Goal: Information Seeking & Learning: Find specific page/section

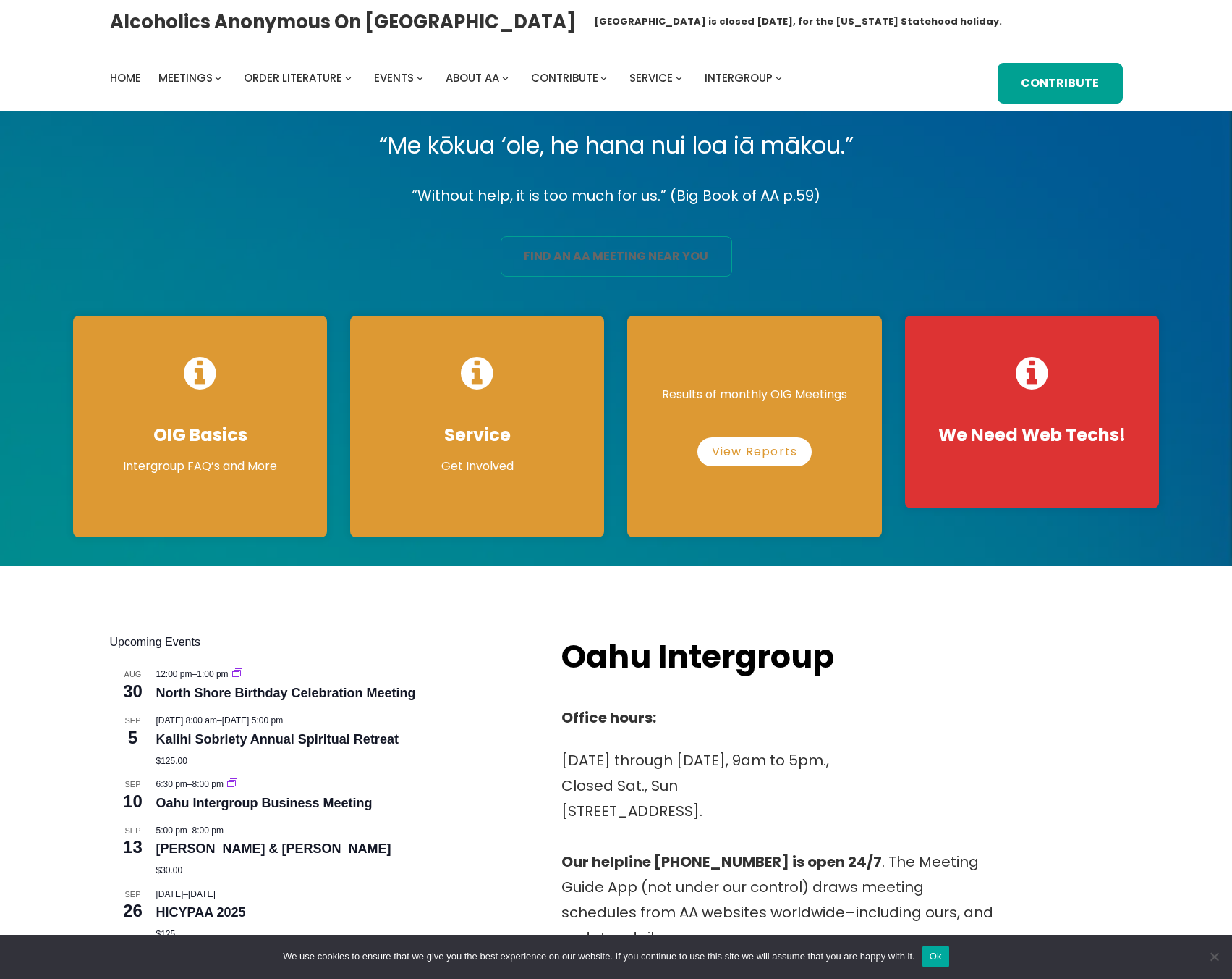
click at [688, 253] on link "find an aa meeting near you" at bounding box center [616, 256] width 231 height 40
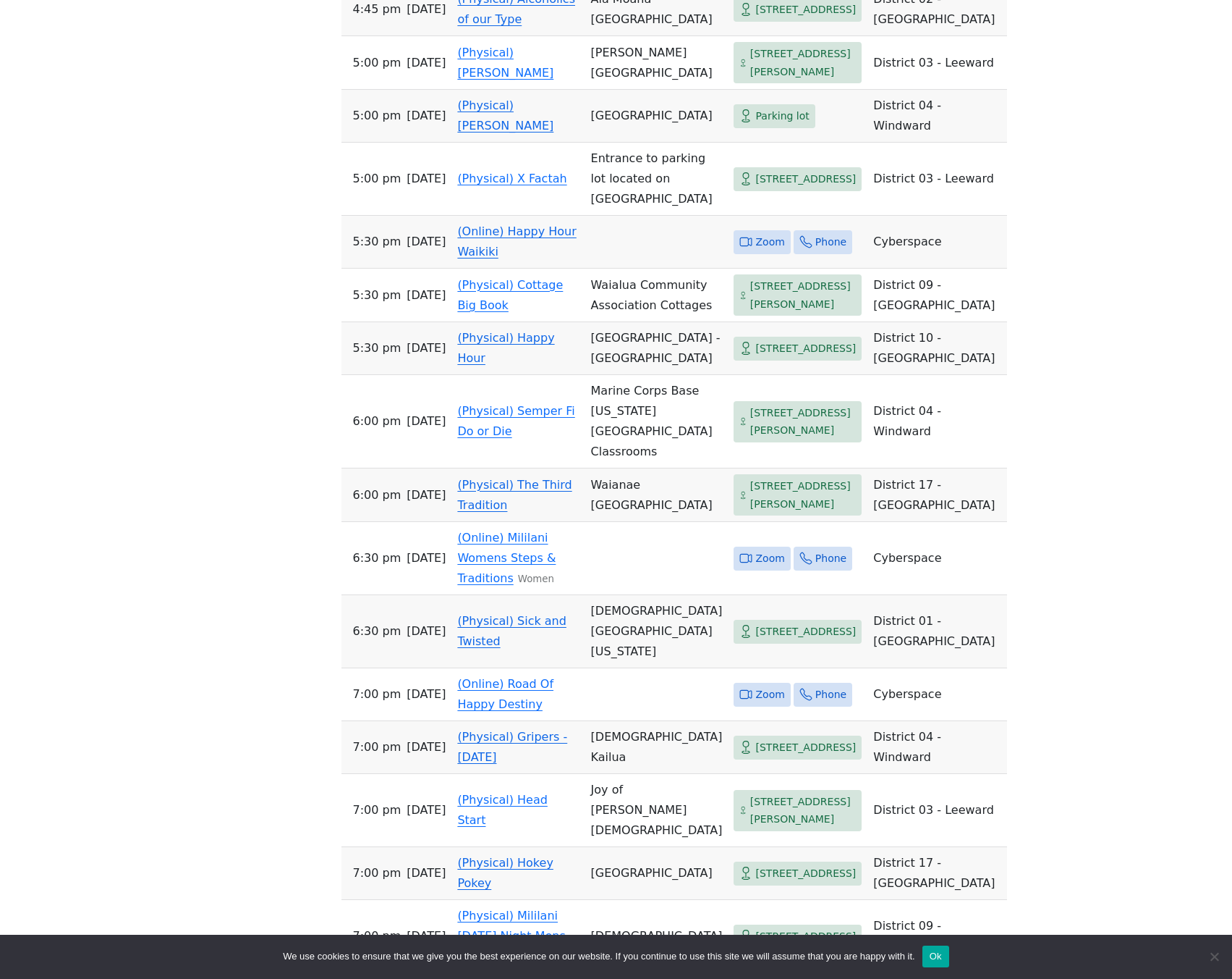
scroll to position [769, 0]
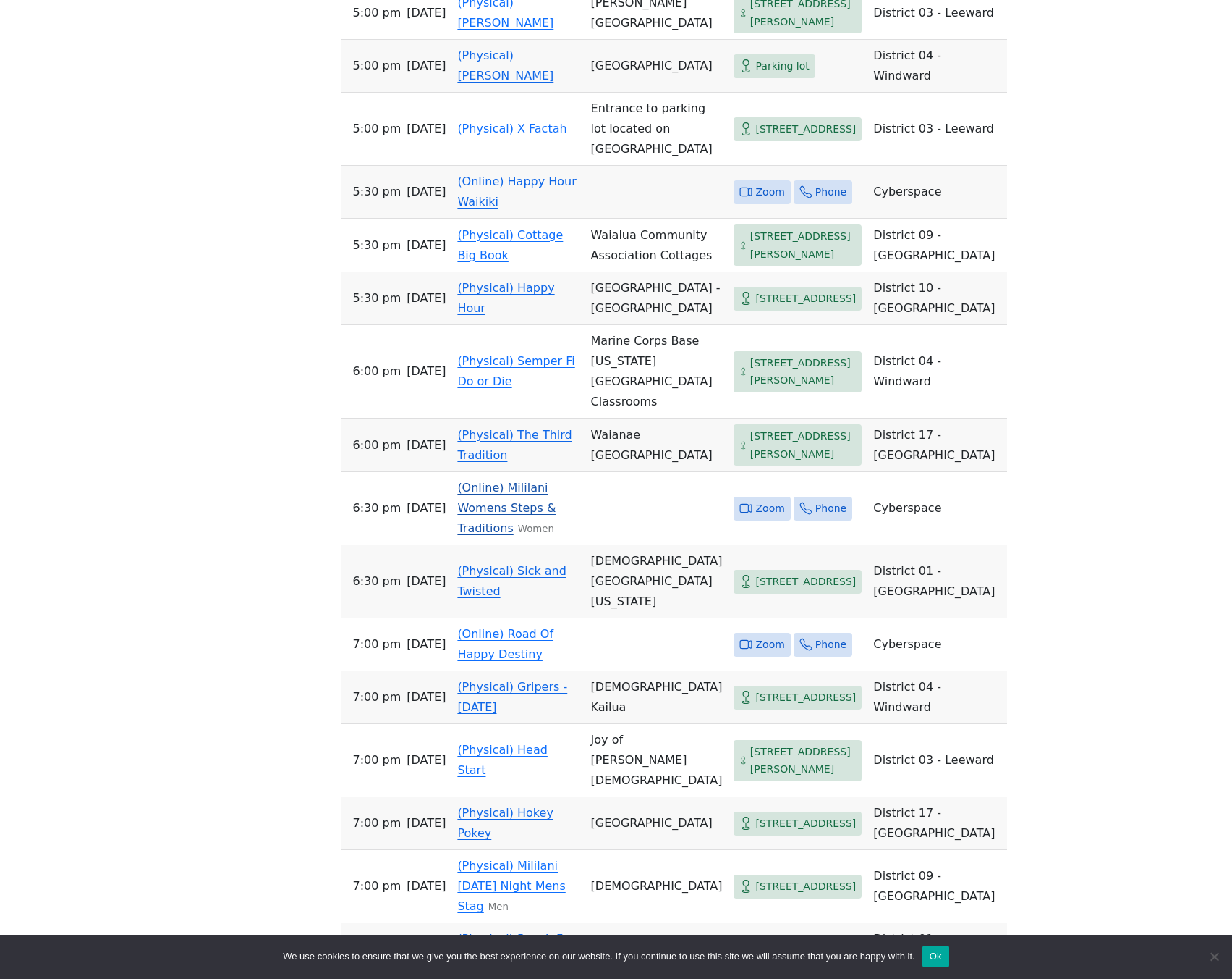
click at [531, 535] on link "(Online) Mililani Womens Steps & Traditions" at bounding box center [506, 507] width 98 height 54
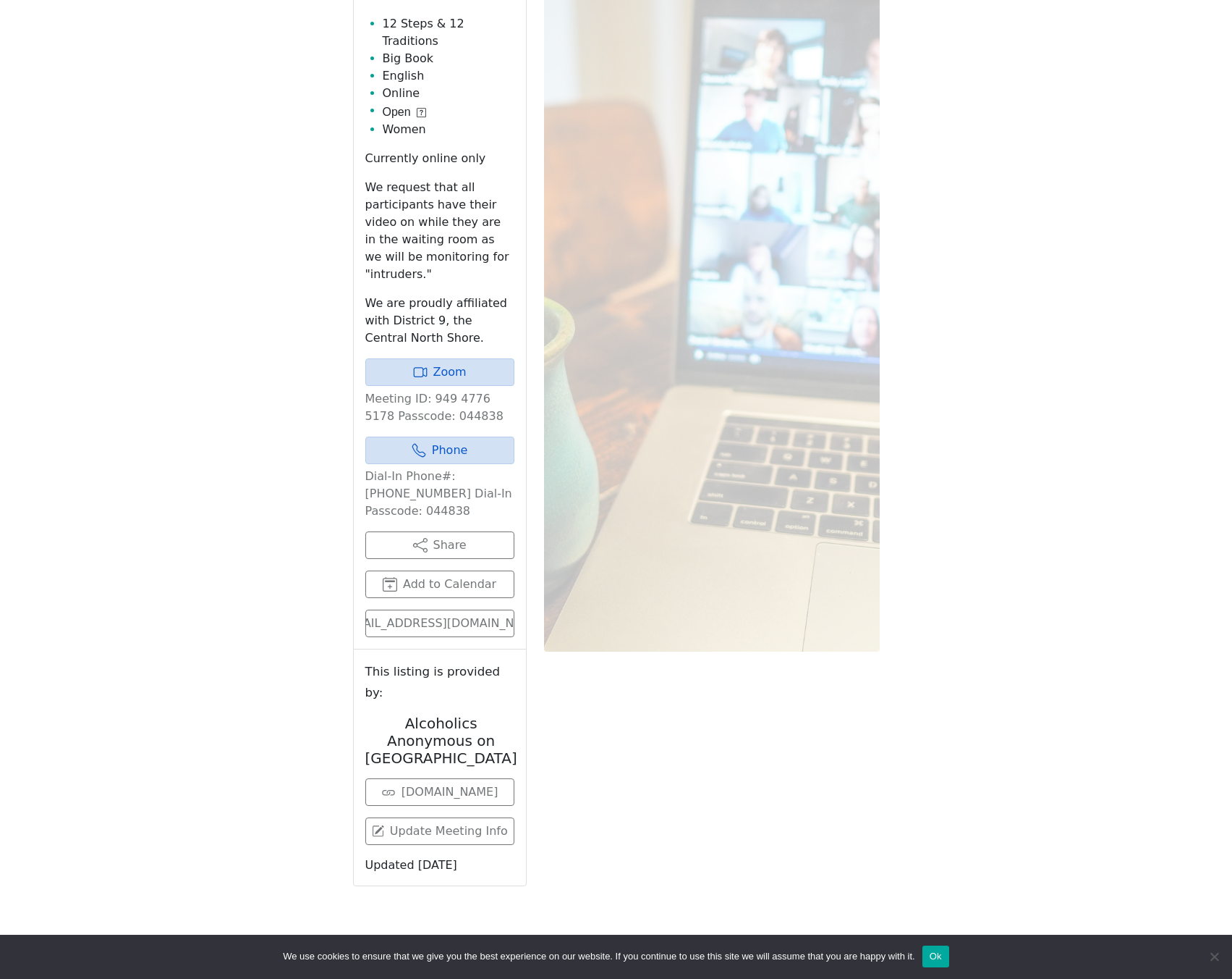
scroll to position [580, 0]
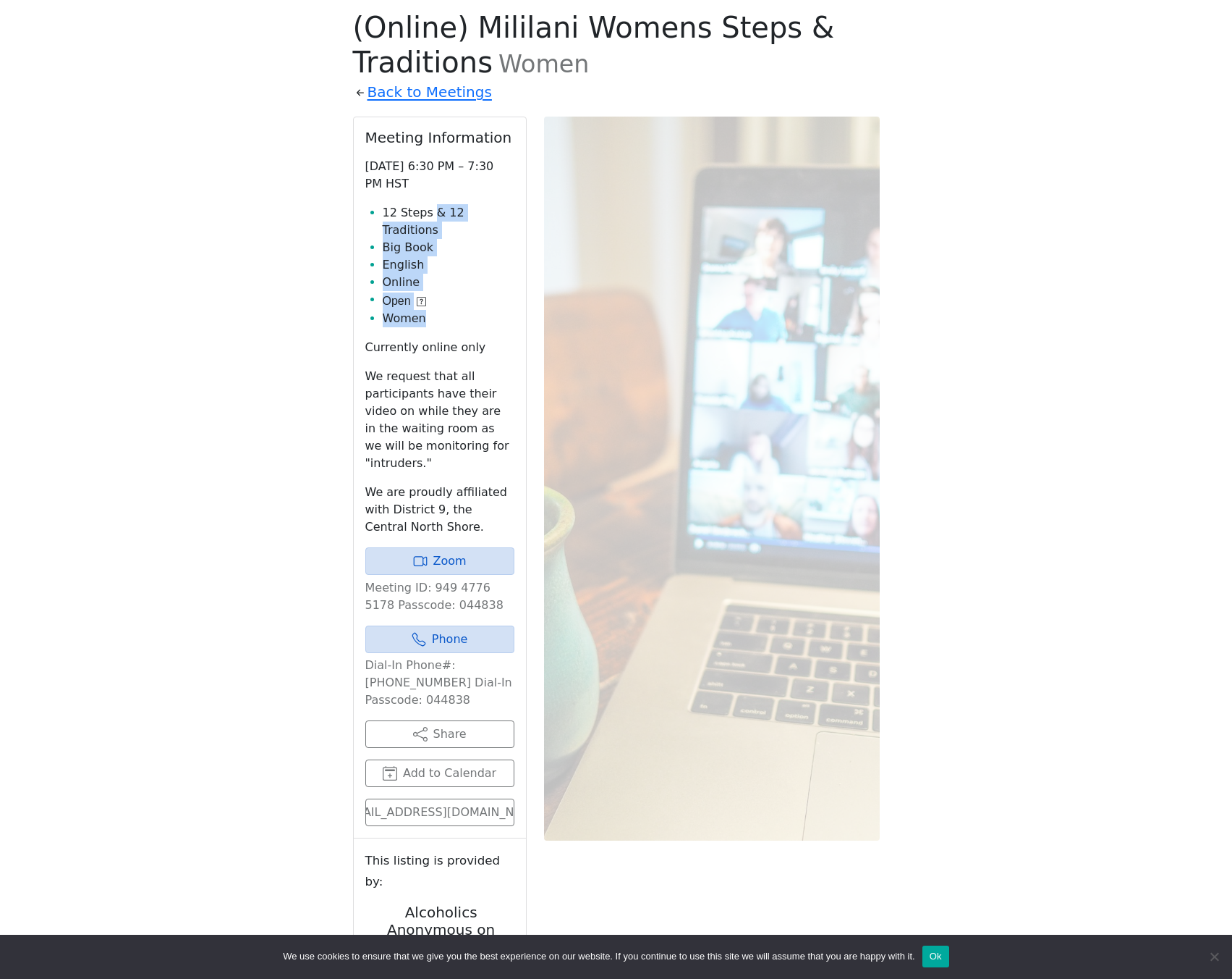
drag, startPoint x: 433, startPoint y: 216, endPoint x: 454, endPoint y: 309, distance: 95.3
click at [454, 309] on ul "12 Steps & 12 Traditions Big Book English Online Open Women" at bounding box center [440, 265] width 149 height 123
click at [454, 309] on li "Women" at bounding box center [448, 318] width 131 height 17
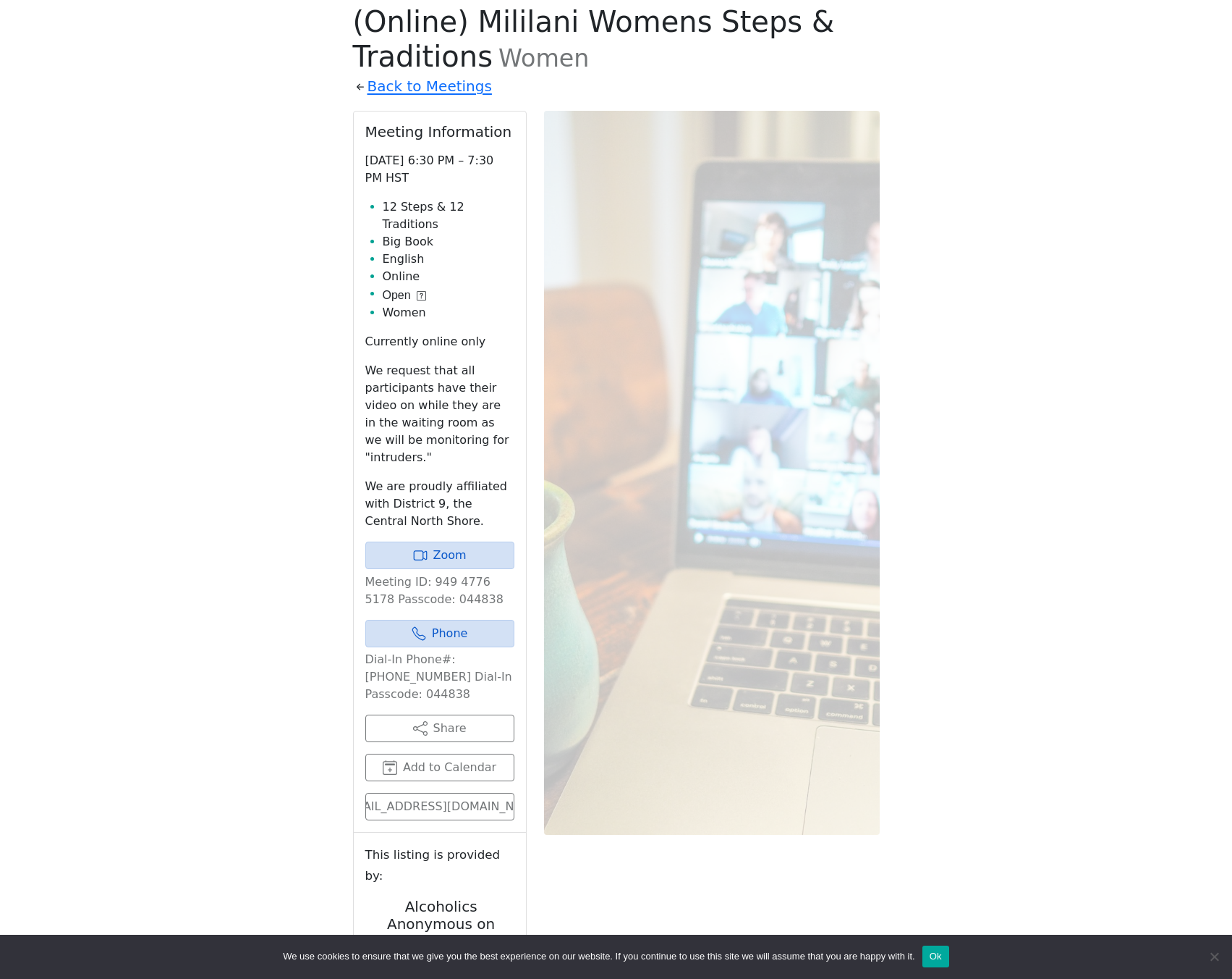
scroll to position [602, 0]
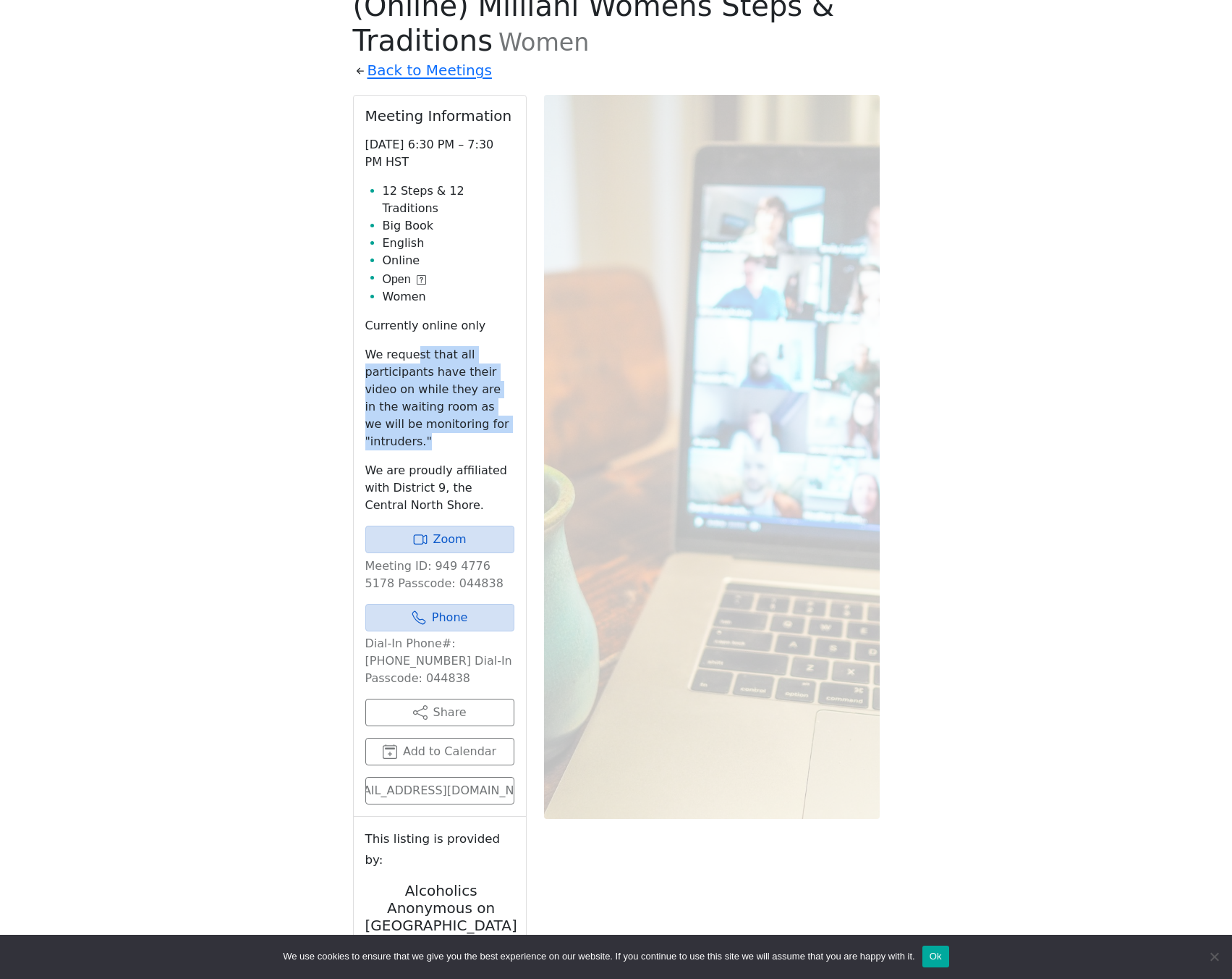
drag, startPoint x: 414, startPoint y: 343, endPoint x: 426, endPoint y: 421, distance: 78.9
click at [426, 421] on div "Currently online only We request that all participants have their video on whil…" at bounding box center [440, 415] width 149 height 197
click at [428, 417] on p "We request that all participants have their video on while they are in the wait…" at bounding box center [440, 398] width 149 height 104
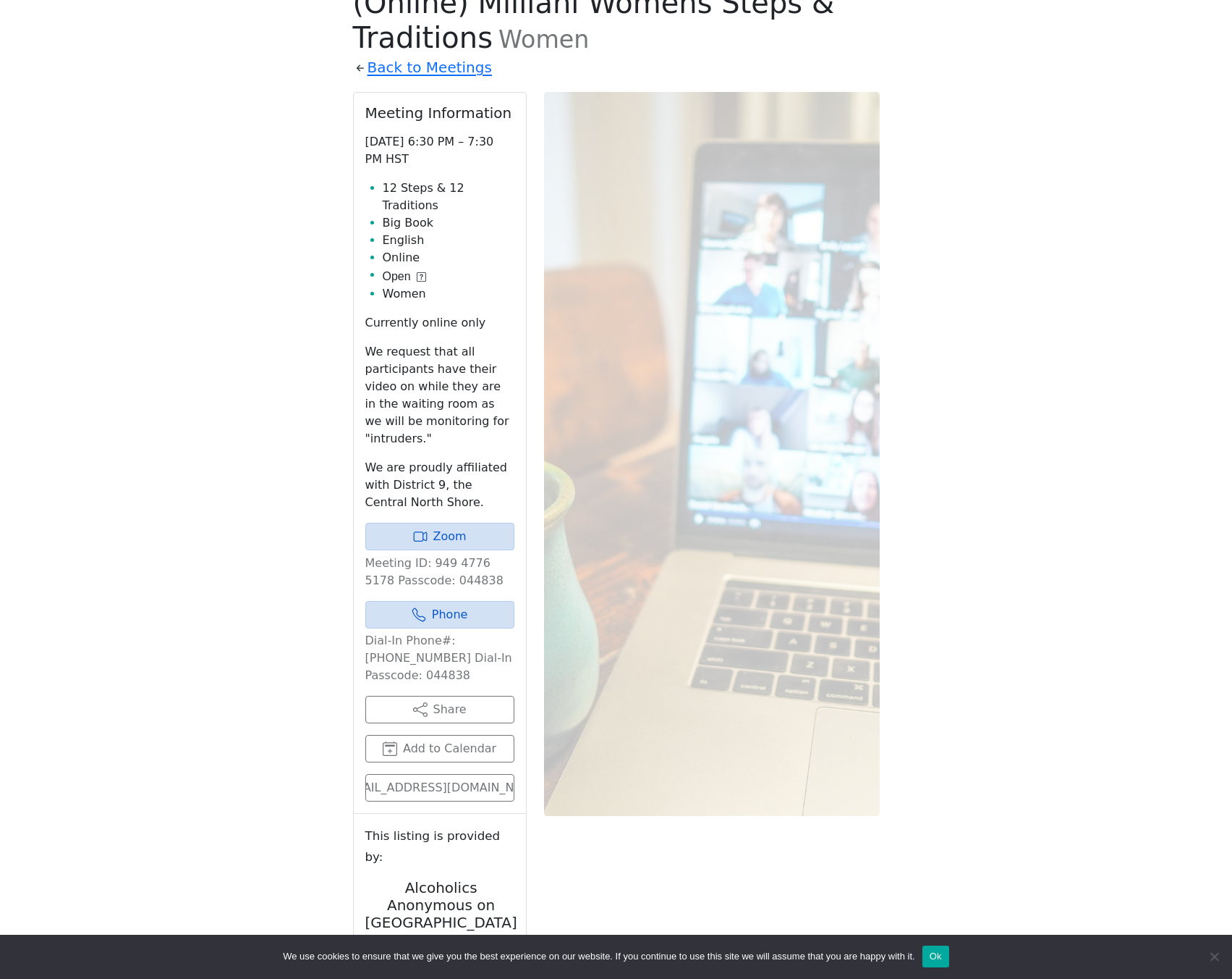
scroll to position [625, 0]
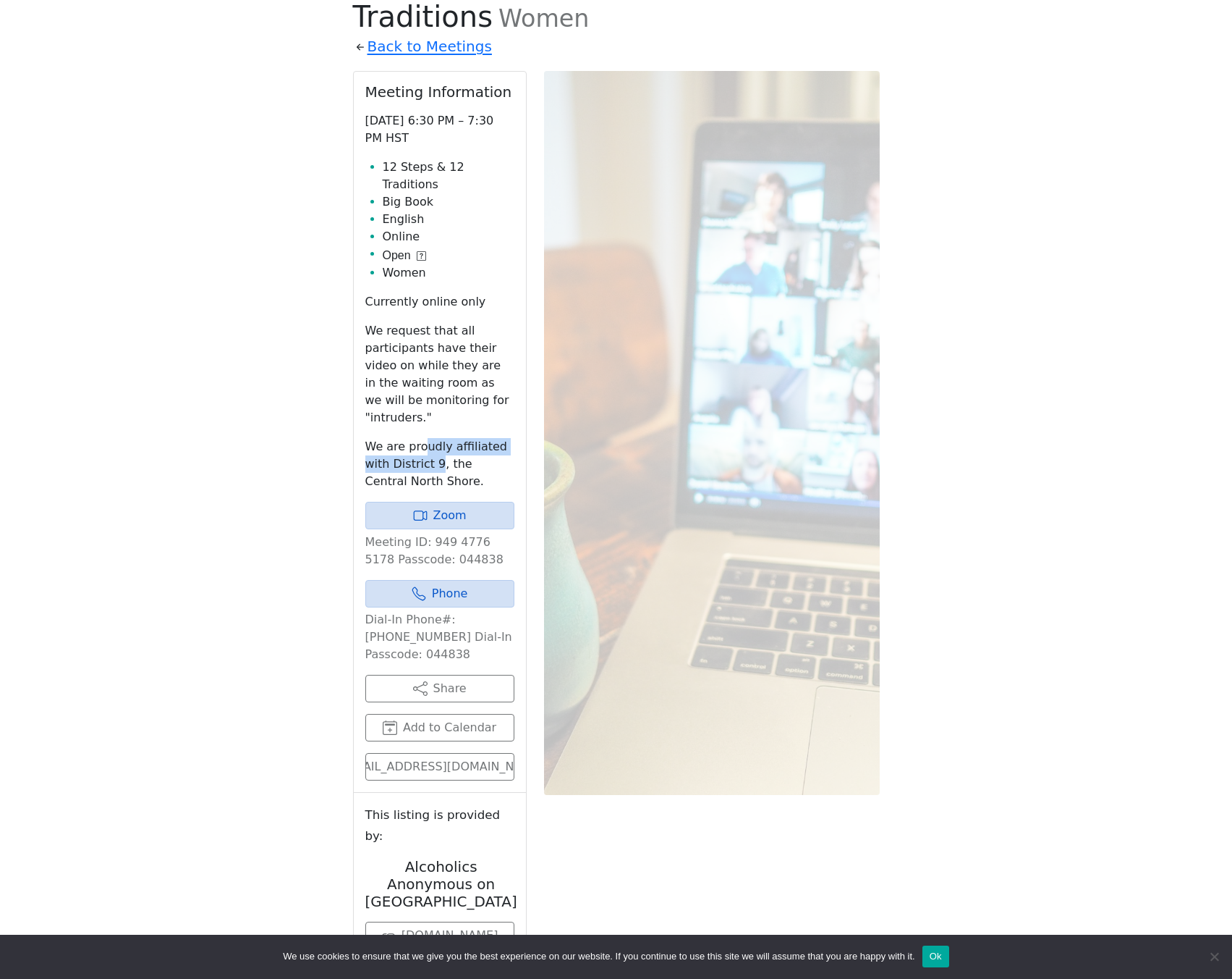
drag, startPoint x: 424, startPoint y: 411, endPoint x: 437, endPoint y: 435, distance: 27.3
click at [437, 438] on p "We are proudly affiliated with District 9, the Central North Shore." at bounding box center [440, 464] width 149 height 52
click at [459, 438] on p "We are proudly affiliated with District 9, the Central North Shore." at bounding box center [440, 464] width 149 height 52
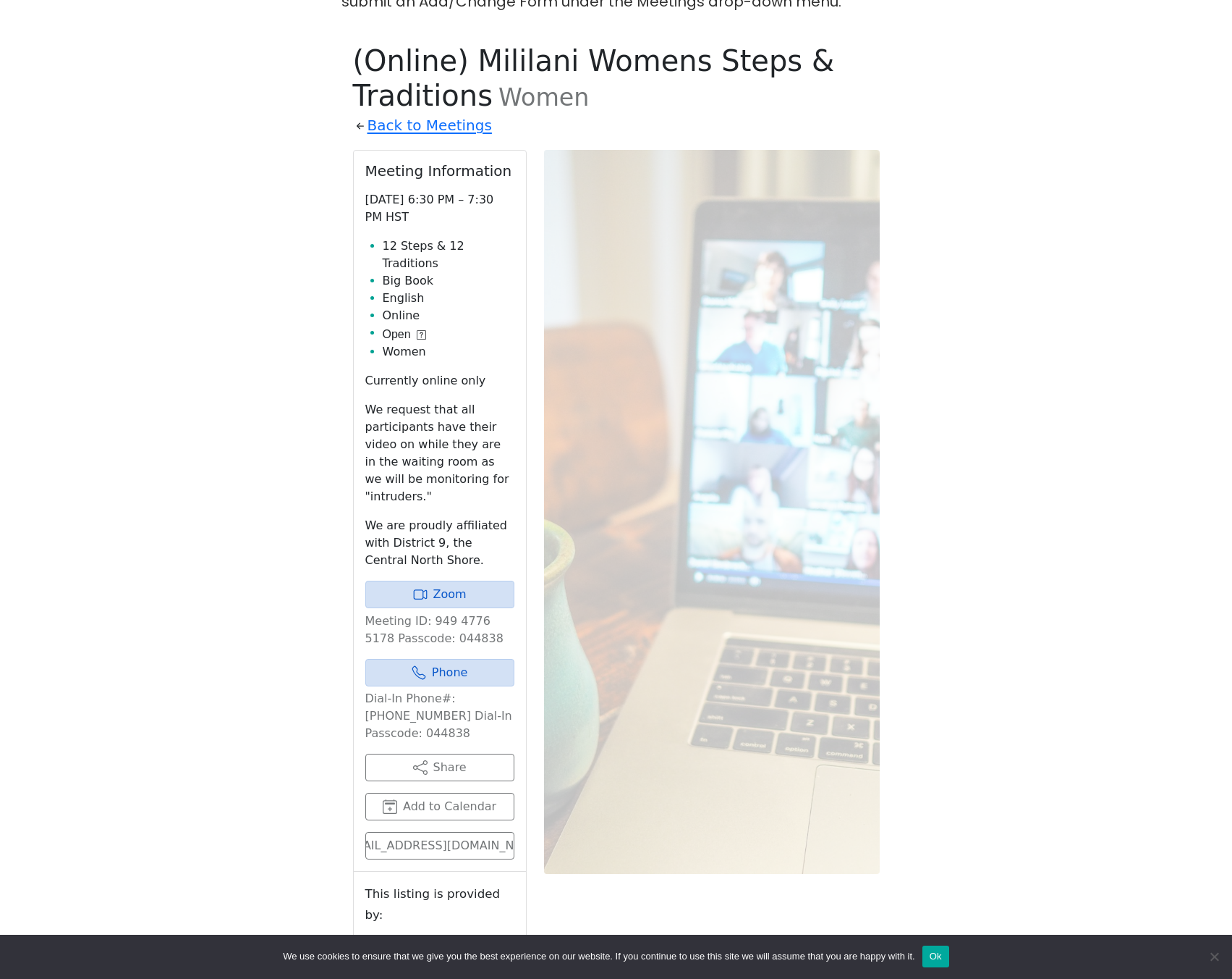
scroll to position [531, 0]
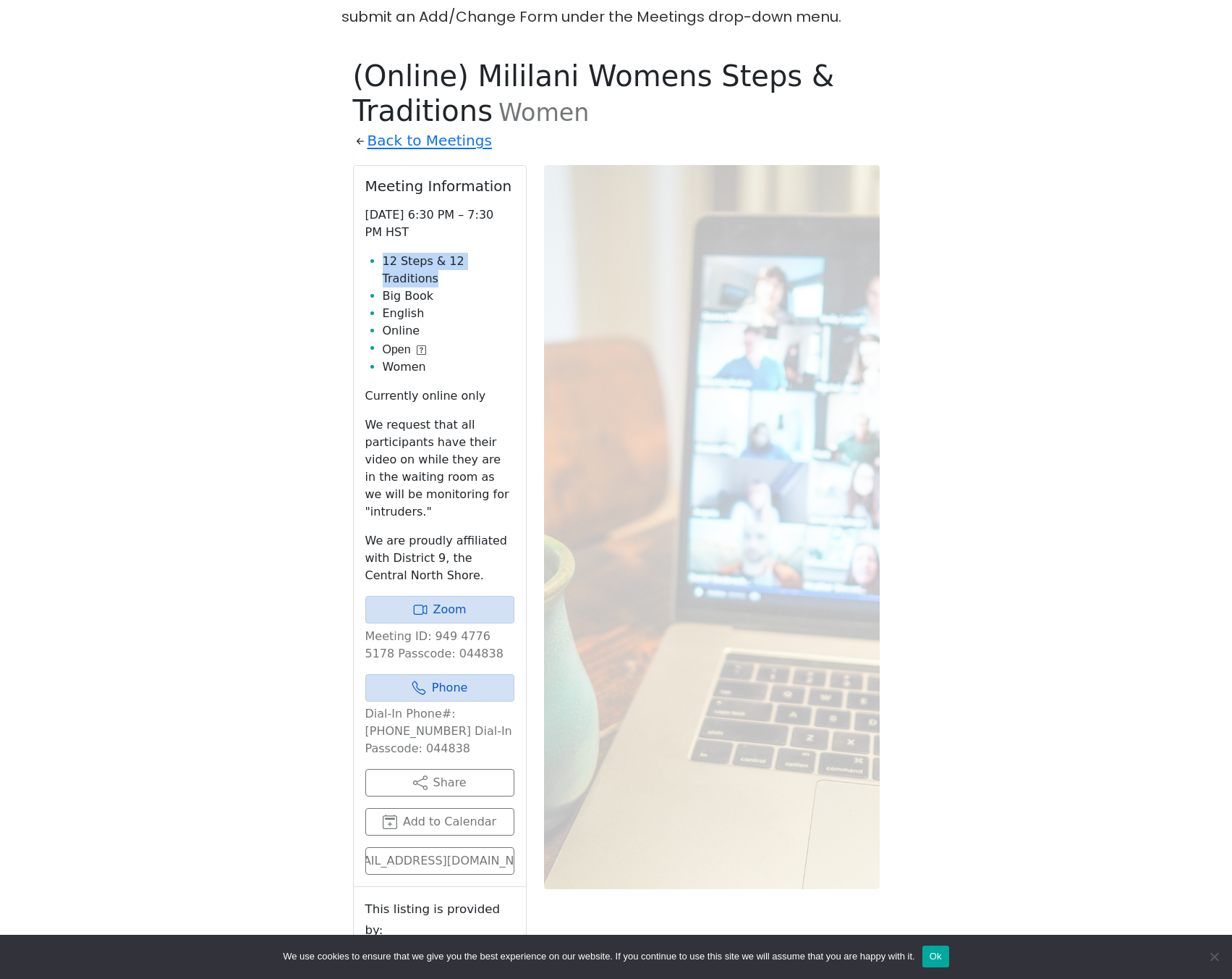
drag, startPoint x: 509, startPoint y: 264, endPoint x: 383, endPoint y: 264, distance: 126.0
click at [383, 264] on li "12 Steps & 12 Traditions" at bounding box center [448, 270] width 131 height 35
copy li "12 Steps & 12 Traditions"
click at [903, 63] on div "If you know of a meeting listed here that NO LONGER MEETS, please call Central …" at bounding box center [616, 553] width 1109 height 1198
